Goal: Book appointment/travel/reservation

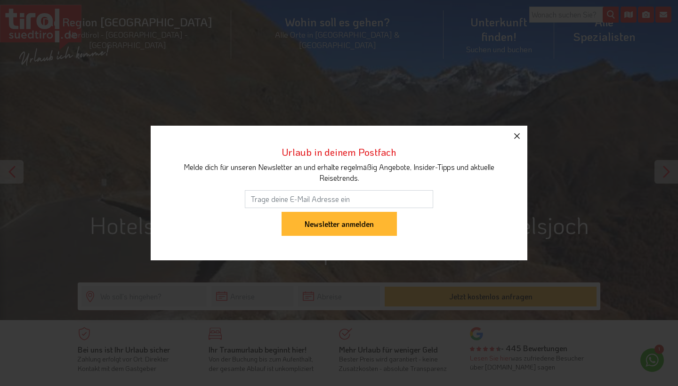
click at [517, 135] on icon "button" at bounding box center [517, 136] width 6 height 6
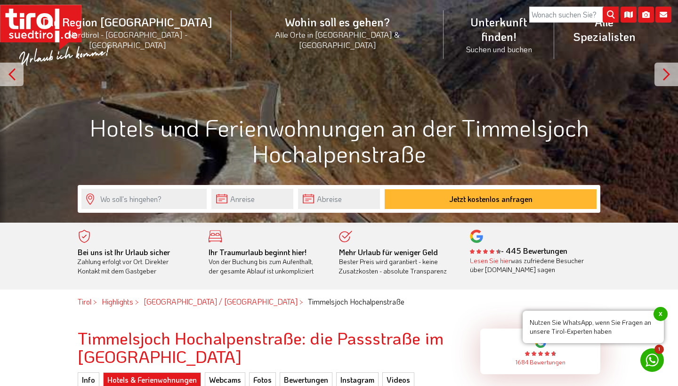
scroll to position [99, 0]
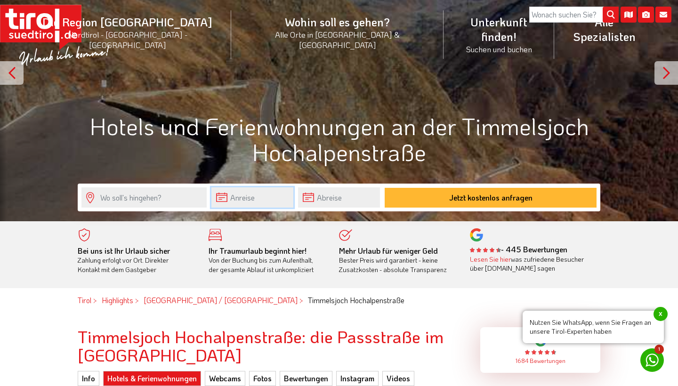
click at [250, 199] on input "text" at bounding box center [252, 197] width 82 height 20
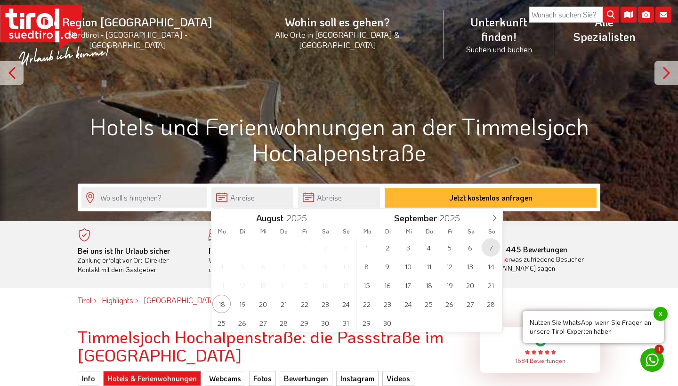
click at [493, 246] on span "7" at bounding box center [491, 247] width 18 height 18
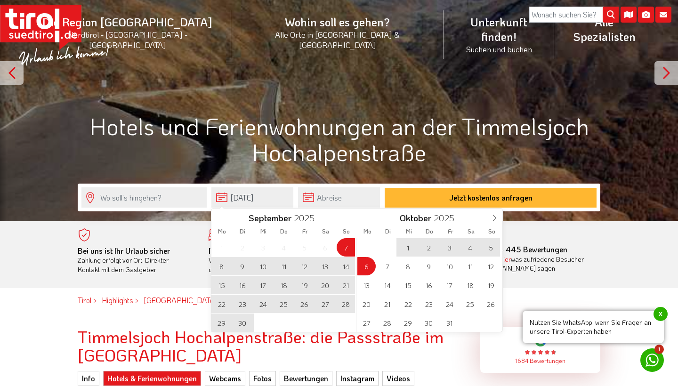
click at [370, 263] on span "6" at bounding box center [366, 266] width 18 height 18
type input "[DATE]"
type input "06-10-2025"
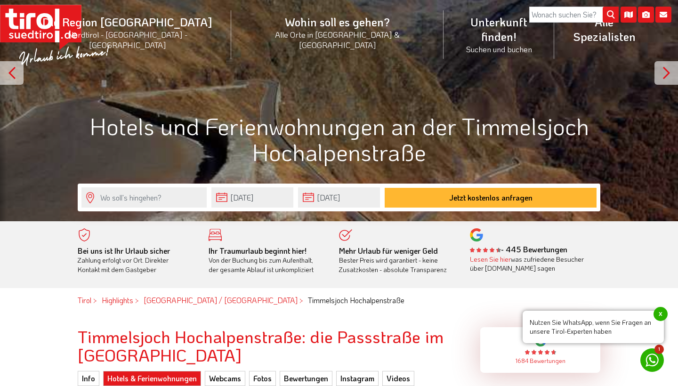
click at [354, 179] on div at bounding box center [339, 61] width 678 height 320
click at [333, 194] on input "06-10-2025" at bounding box center [339, 197] width 82 height 20
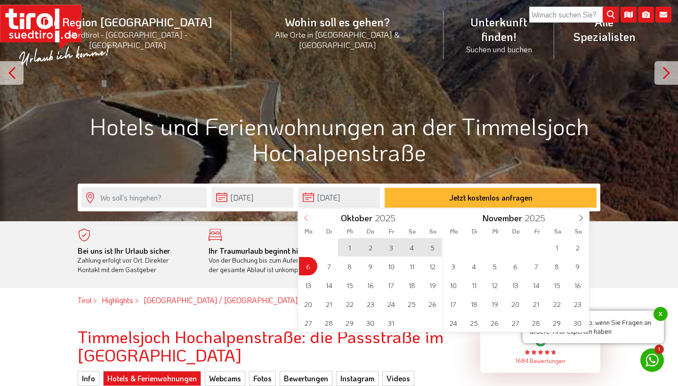
click at [306, 217] on icon at bounding box center [306, 218] width 7 height 7
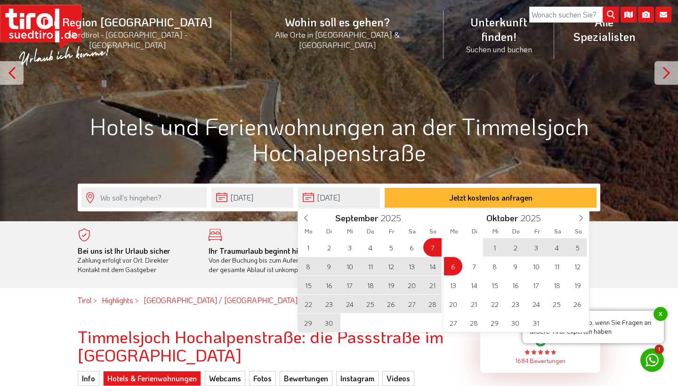
click at [308, 267] on span "8" at bounding box center [308, 266] width 18 height 18
type input "[DATE]"
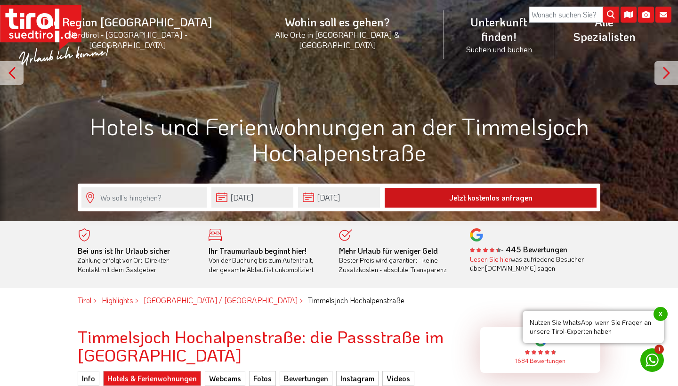
click at [470, 195] on button "Jetzt kostenlos anfragen" at bounding box center [491, 198] width 212 height 20
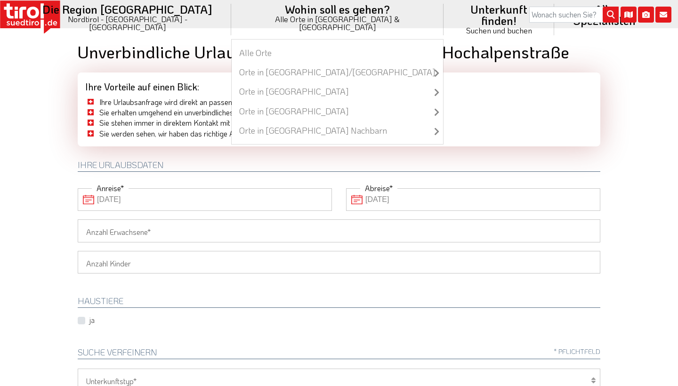
click at [279, 14] on li "Wohin soll es gehen? Alle Orte in [GEOGRAPHIC_DATA] & [GEOGRAPHIC_DATA] Alle Or…" at bounding box center [337, 19] width 212 height 39
